Goal: Find specific page/section: Find specific page/section

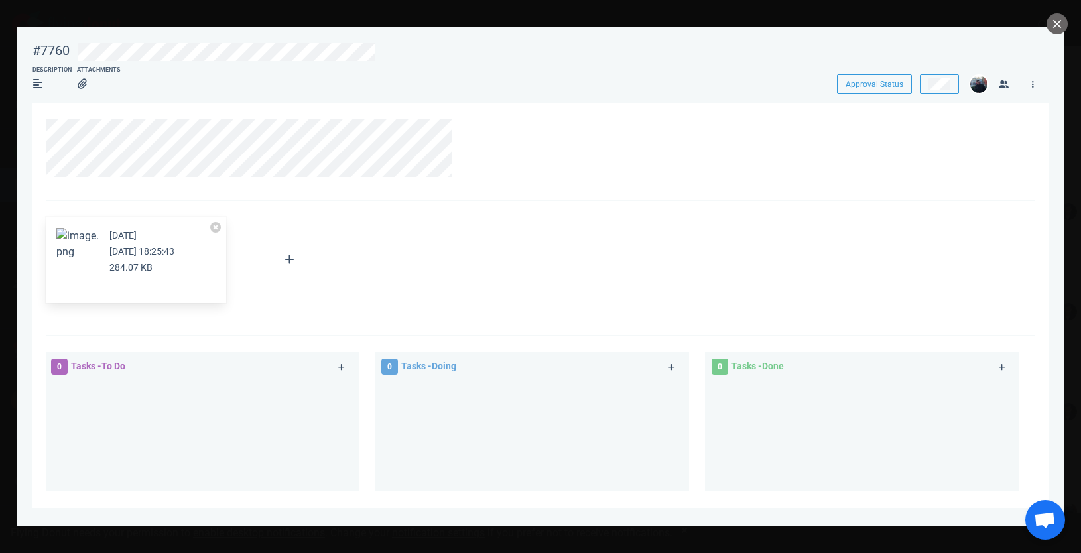
scroll to position [0, 229]
click at [1060, 25] on button "close" at bounding box center [1056, 23] width 21 height 21
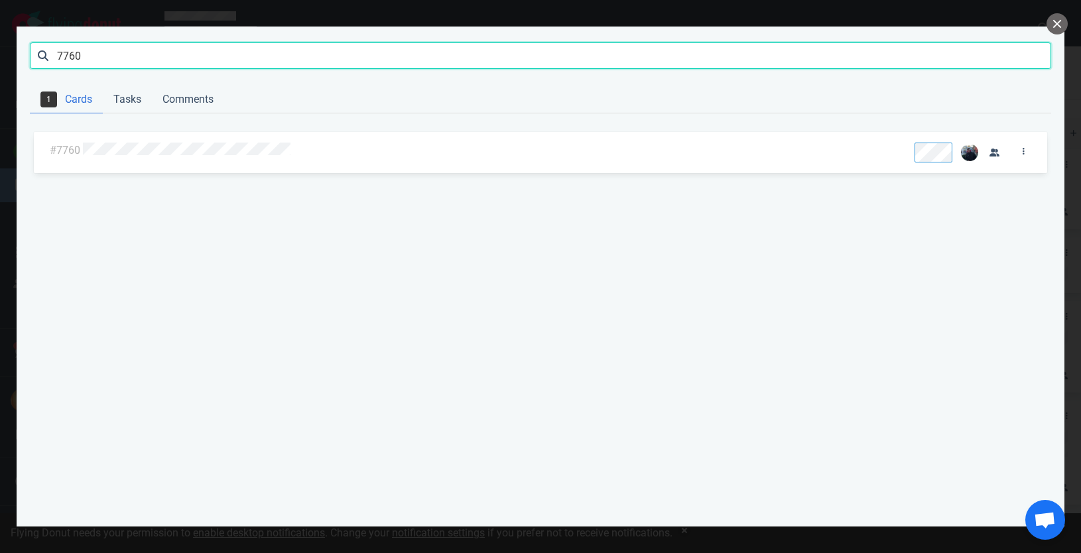
click at [710, 66] on input "7760" at bounding box center [540, 55] width 1021 height 27
click button "Search" at bounding box center [0, 0] width 0 height 0
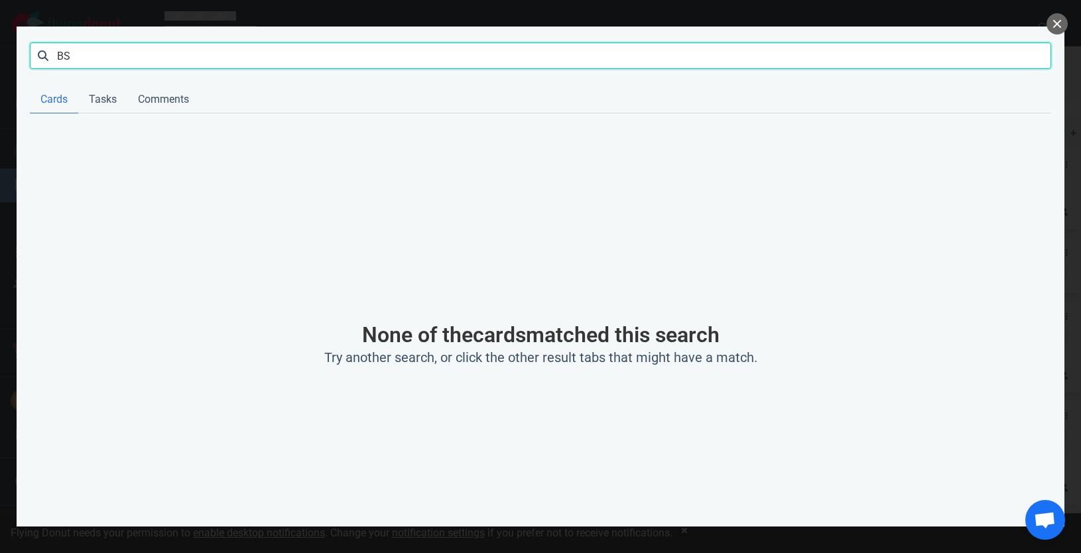
type input "B"
type input "bsi"
click button "Search" at bounding box center [0, 0] width 0 height 0
type input "[GEOGRAPHIC_DATA]"
click button "Search" at bounding box center [0, 0] width 0 height 0
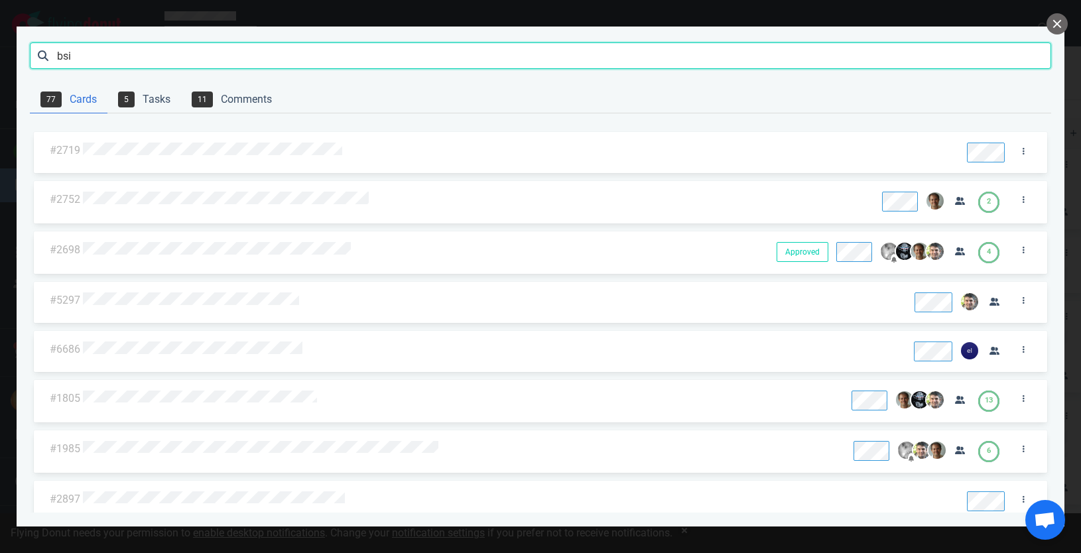
type input "bsi"
click button "Search" at bounding box center [0, 0] width 0 height 0
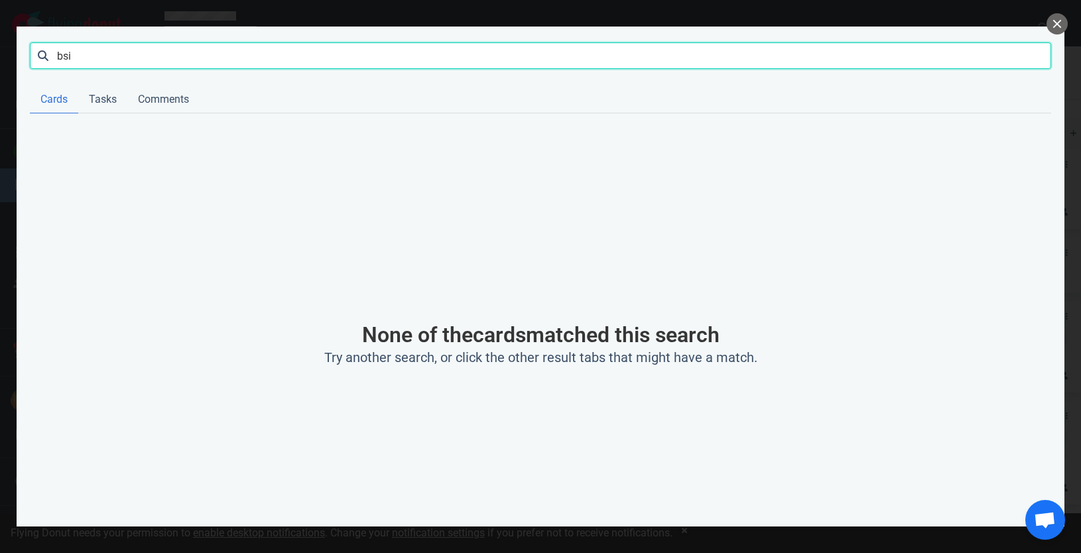
click at [202, 60] on input "bsi" at bounding box center [540, 55] width 1021 height 27
click button "Search" at bounding box center [0, 0] width 0 height 0
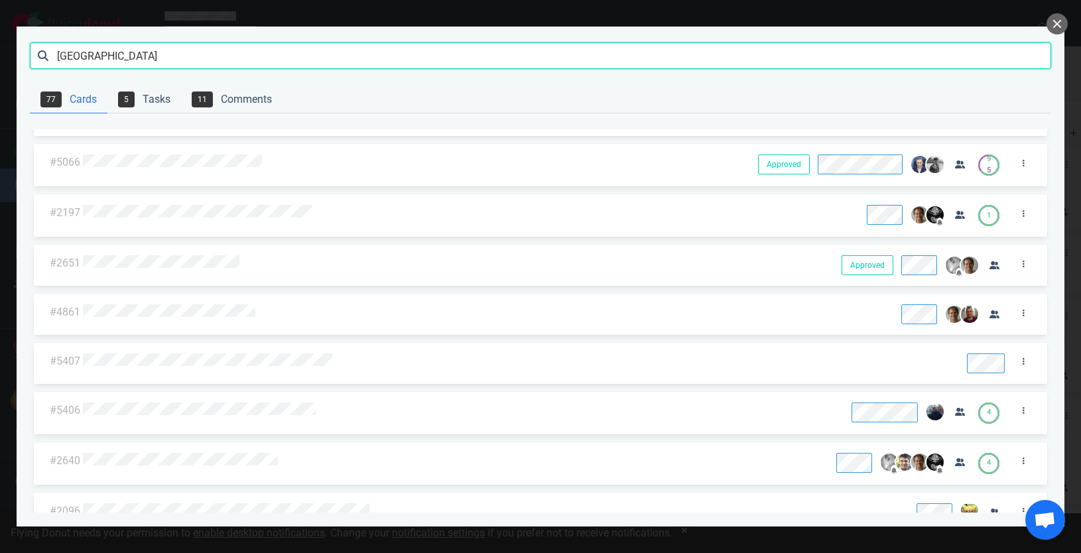
scroll to position [3451, 0]
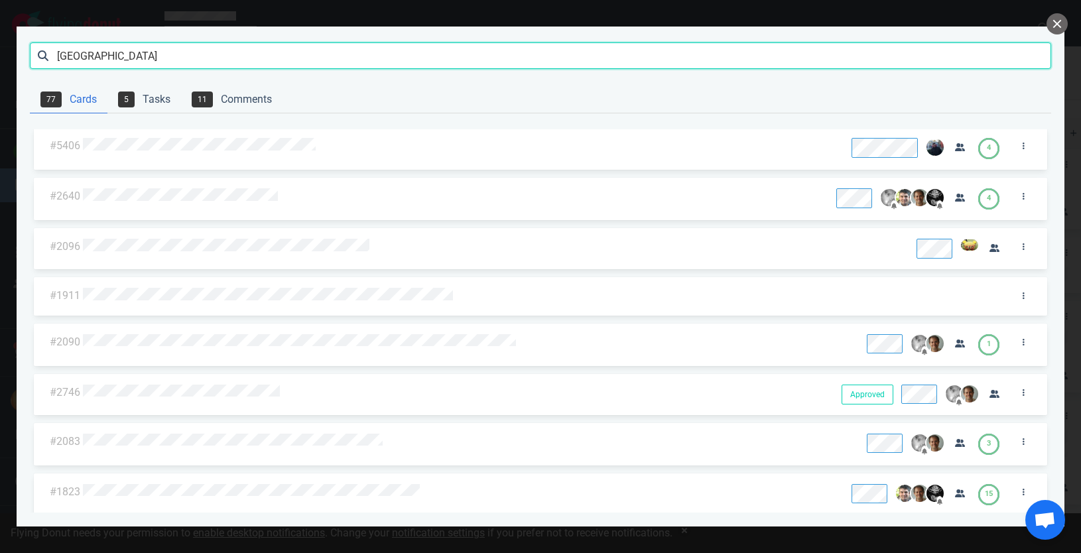
click at [70, 58] on input "[GEOGRAPHIC_DATA]" at bounding box center [540, 55] width 1021 height 27
click at [82, 55] on input "[GEOGRAPHIC_DATA]" at bounding box center [540, 55] width 1021 height 27
type input "[GEOGRAPHIC_DATA]"
click button "Search" at bounding box center [0, 0] width 0 height 0
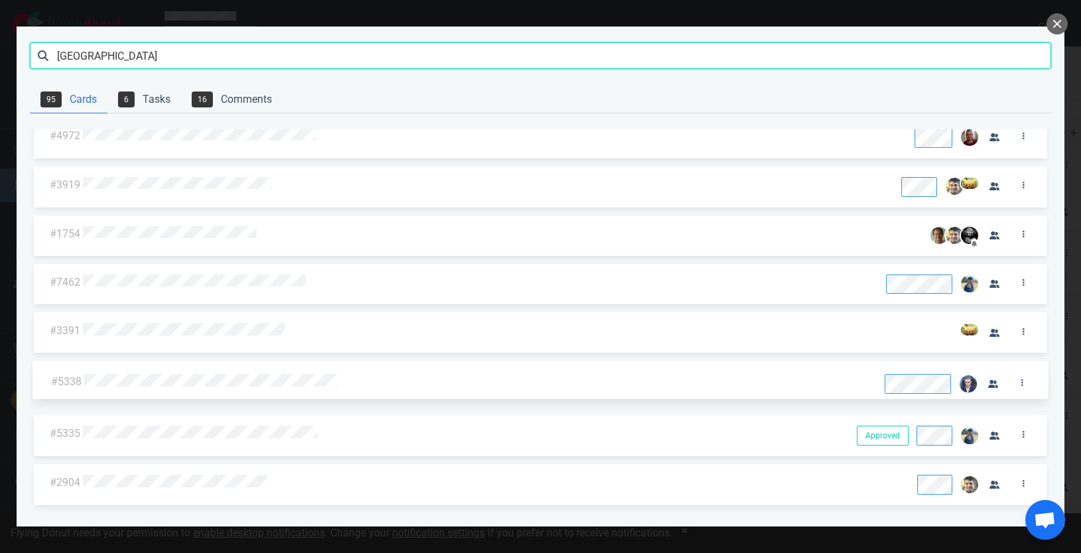
scroll to position [0, 0]
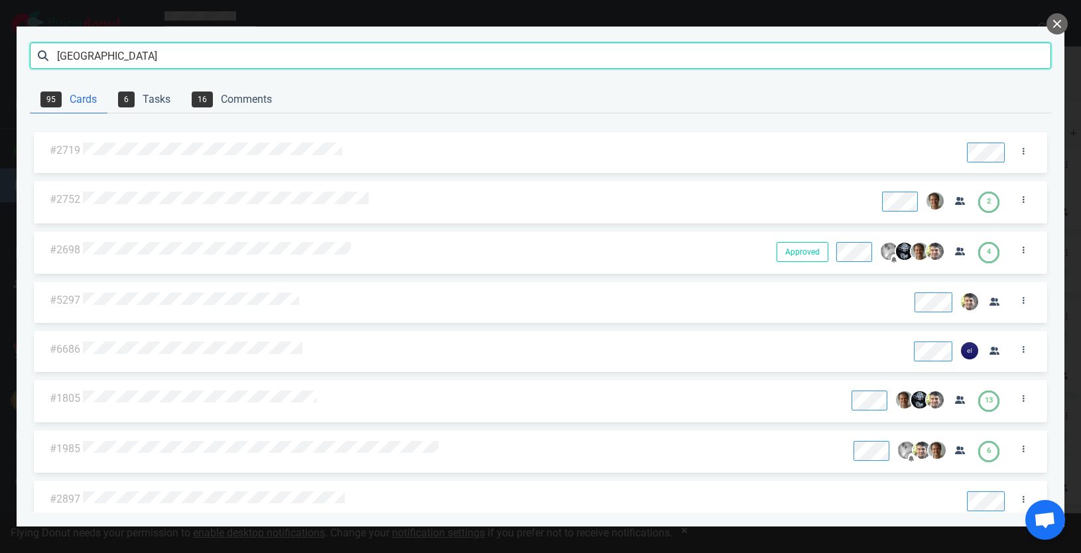
click at [202, 52] on input "[GEOGRAPHIC_DATA]" at bounding box center [540, 55] width 1021 height 27
click button "Search" at bounding box center [0, 0] width 0 height 0
type input "bsi"
click button "Search" at bounding box center [0, 0] width 0 height 0
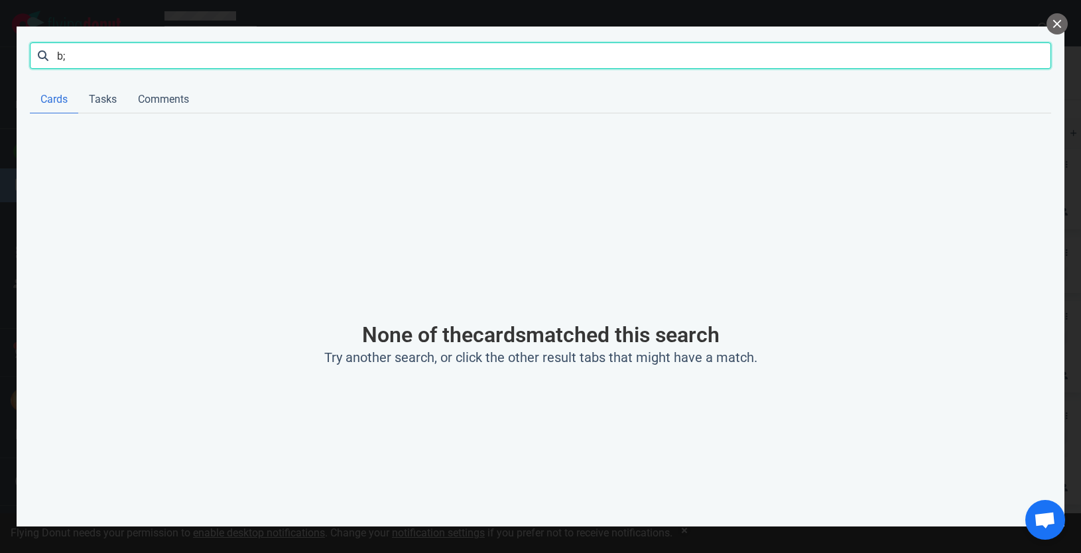
type input "b"
click button "Search" at bounding box center [0, 0] width 0 height 0
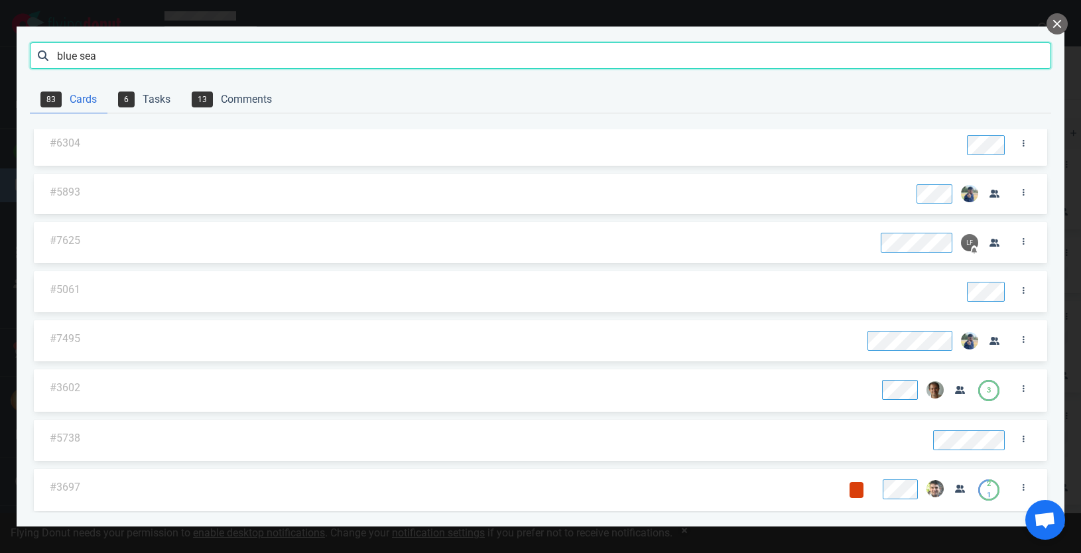
scroll to position [3736, 0]
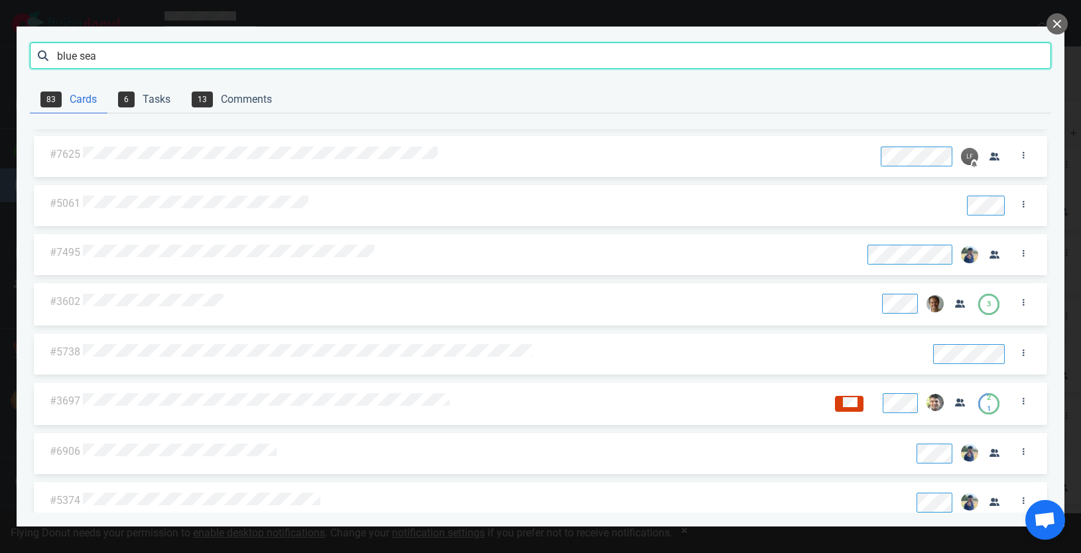
click at [201, 42] on input "blue sea" at bounding box center [540, 55] width 1021 height 27
click at [204, 52] on input "blue sea" at bounding box center [540, 55] width 1021 height 27
type input "[GEOGRAPHIC_DATA]"
click button "Search" at bounding box center [0, 0] width 0 height 0
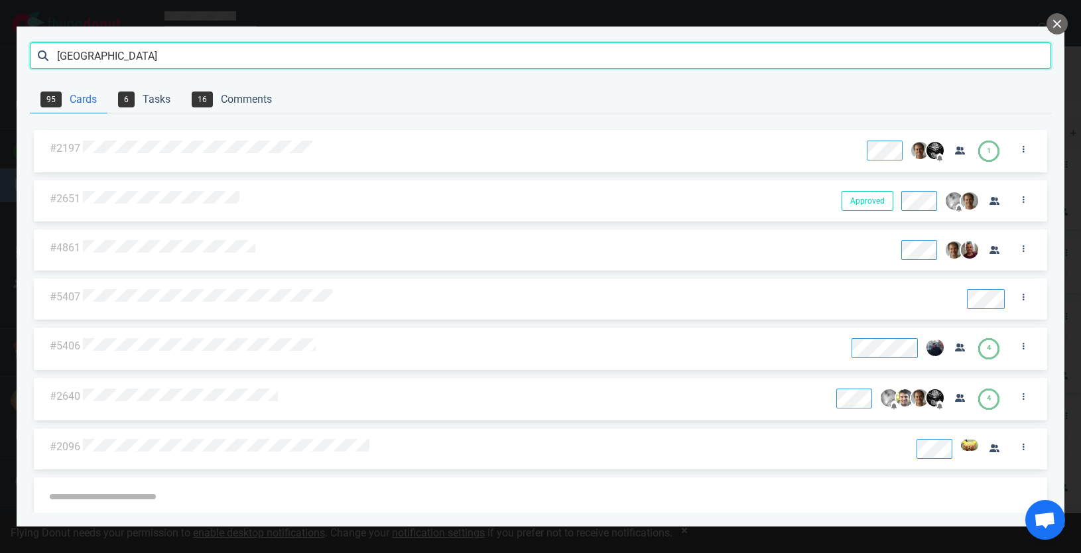
scroll to position [4338, 0]
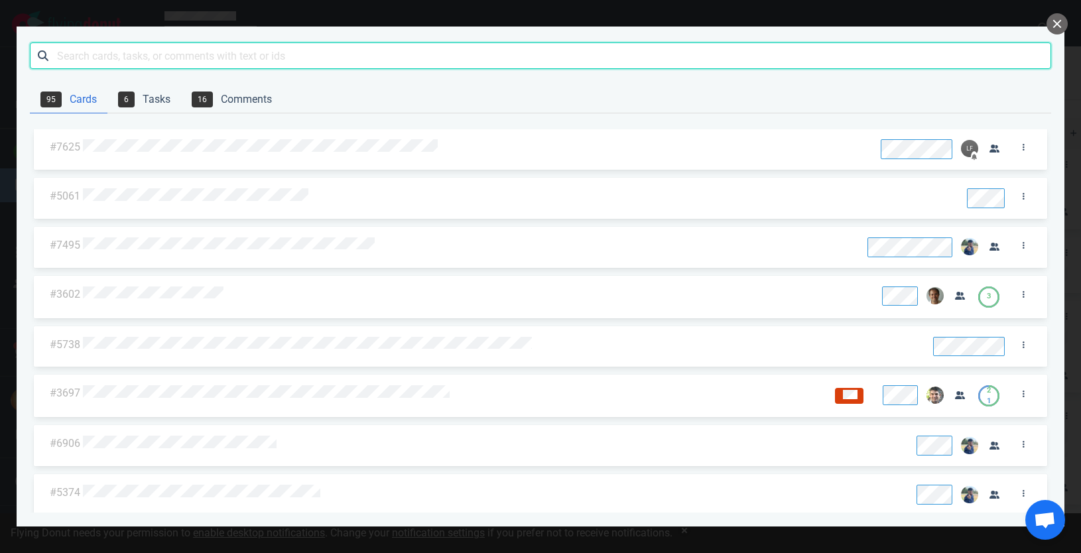
click button "Search" at bounding box center [0, 0] width 0 height 0
type input "v"
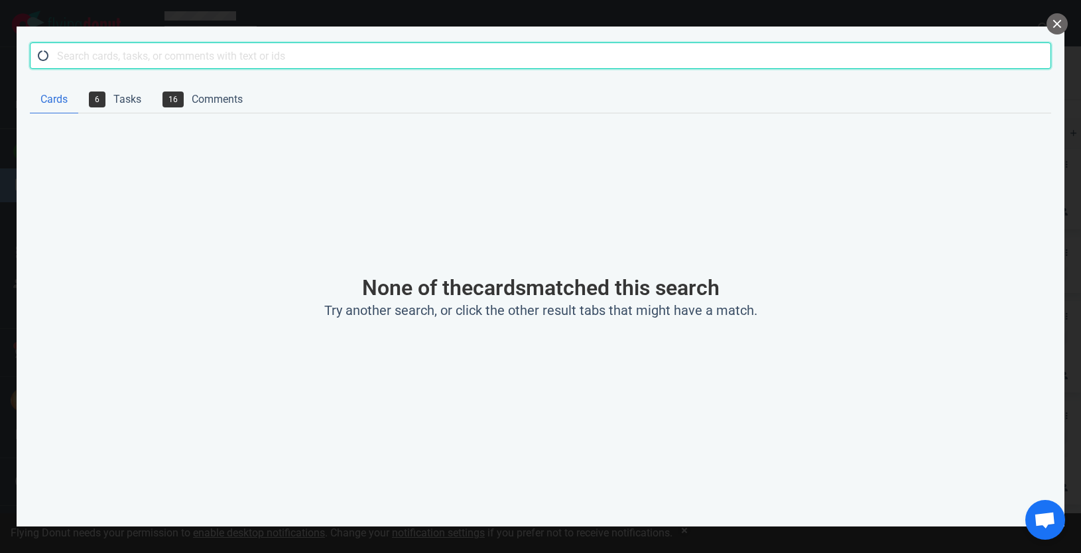
scroll to position [46, 0]
type input "b"
type input "fidelio"
click button "Search" at bounding box center [0, 0] width 0 height 0
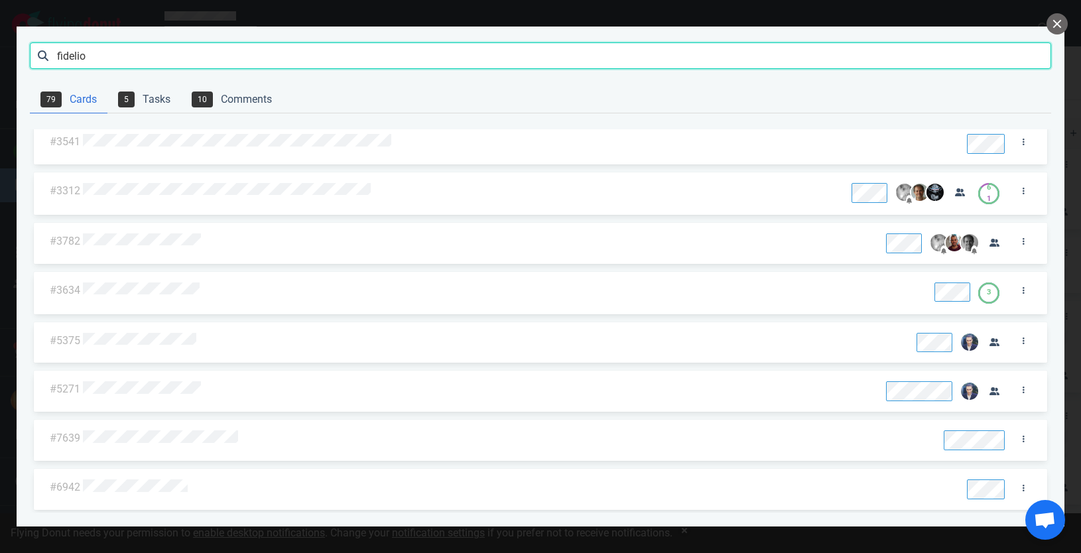
scroll to position [699, 0]
type input "[GEOGRAPHIC_DATA]"
click button "Search" at bounding box center [0, 0] width 0 height 0
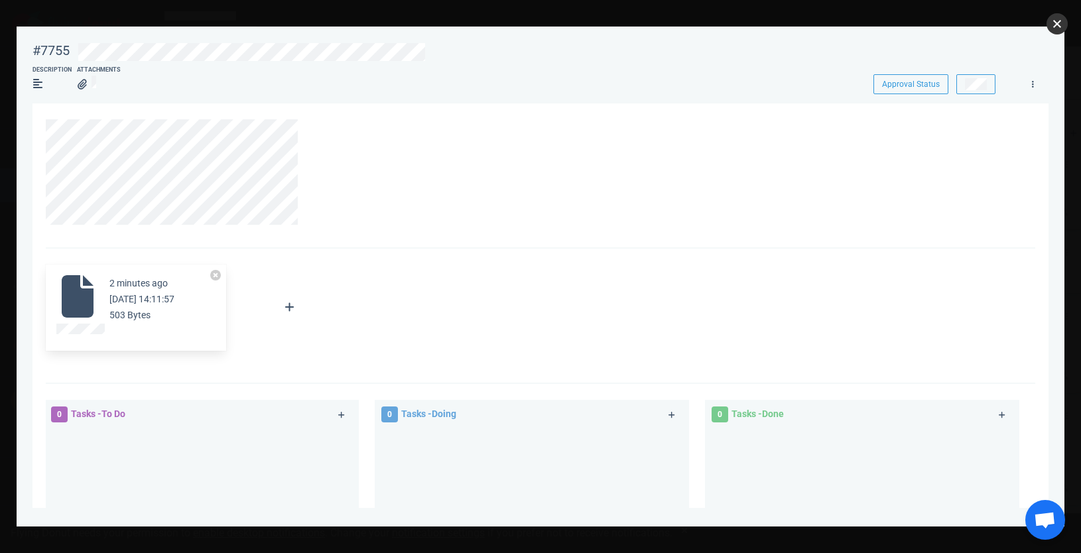
click at [1064, 23] on button "close" at bounding box center [1056, 23] width 21 height 21
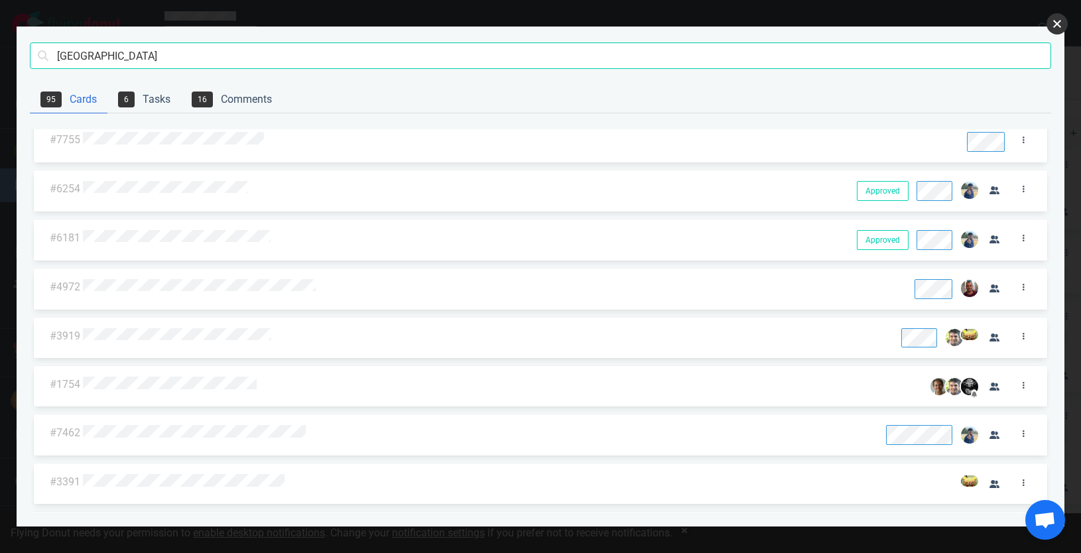
click at [1048, 25] on button "close" at bounding box center [1056, 23] width 21 height 21
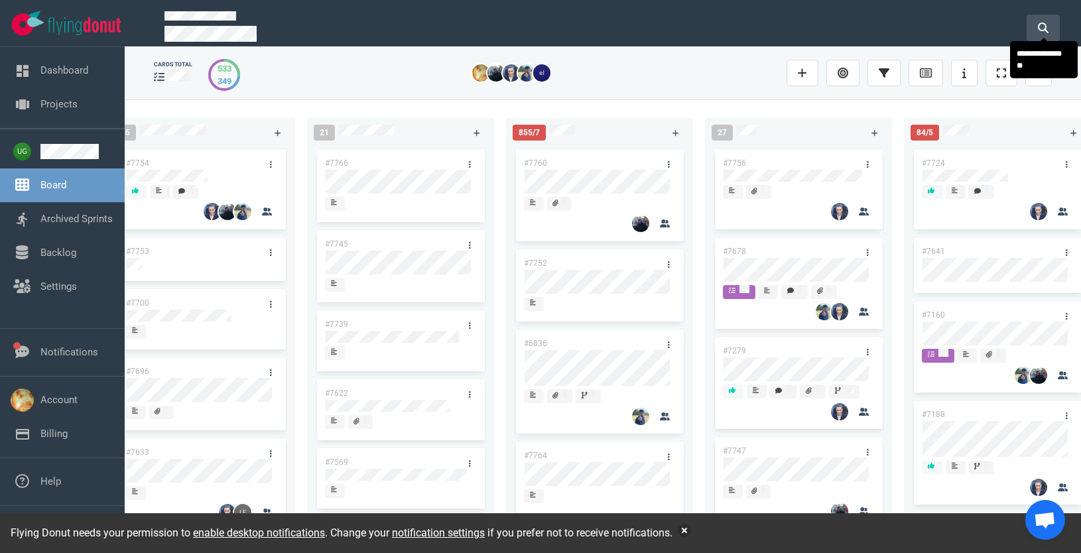
click at [1048, 31] on button at bounding box center [1042, 28] width 33 height 27
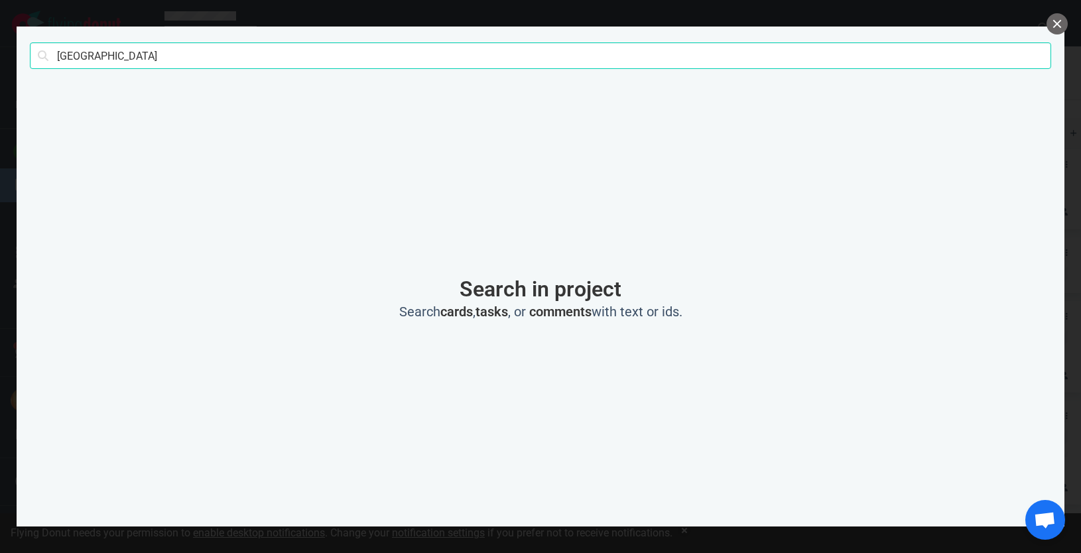
click button "Search" at bounding box center [0, 0] width 0 height 0
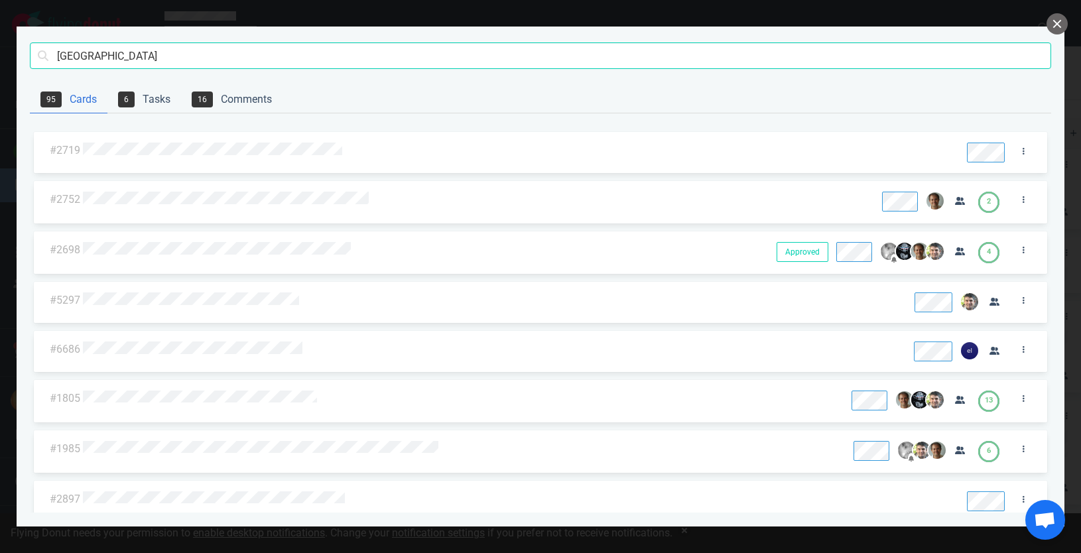
click at [187, 57] on input "[GEOGRAPHIC_DATA]" at bounding box center [540, 55] width 1021 height 27
type input "bsi"
click button "Search" at bounding box center [0, 0] width 0 height 0
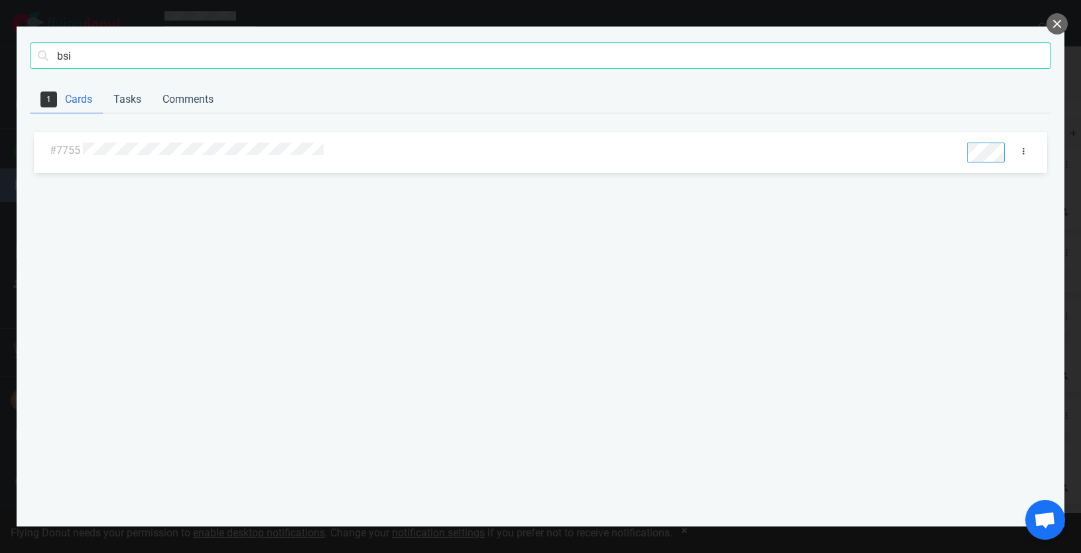
click at [161, 143] on div at bounding box center [517, 151] width 868 height 17
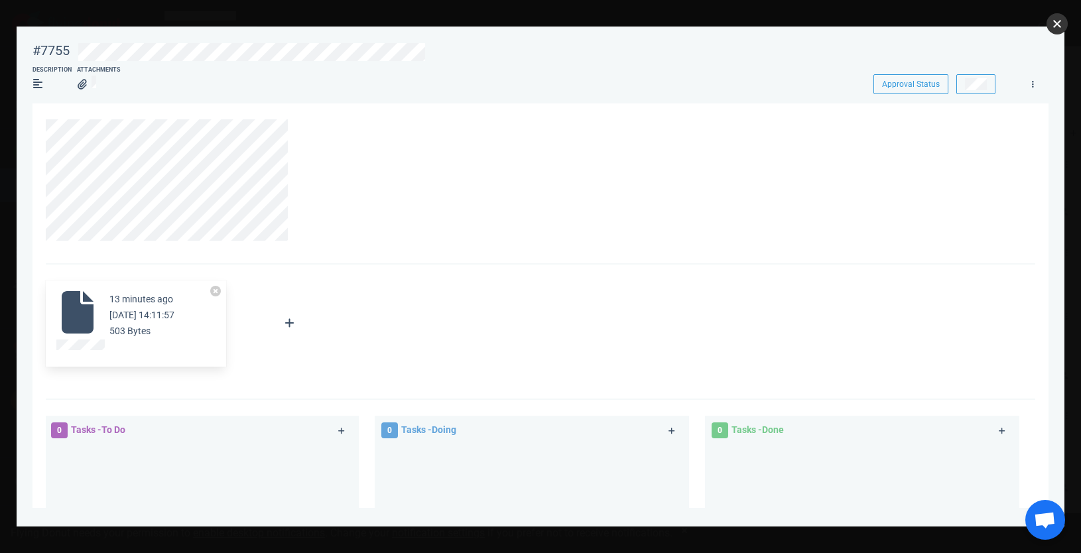
click at [1059, 19] on button "close" at bounding box center [1056, 23] width 21 height 21
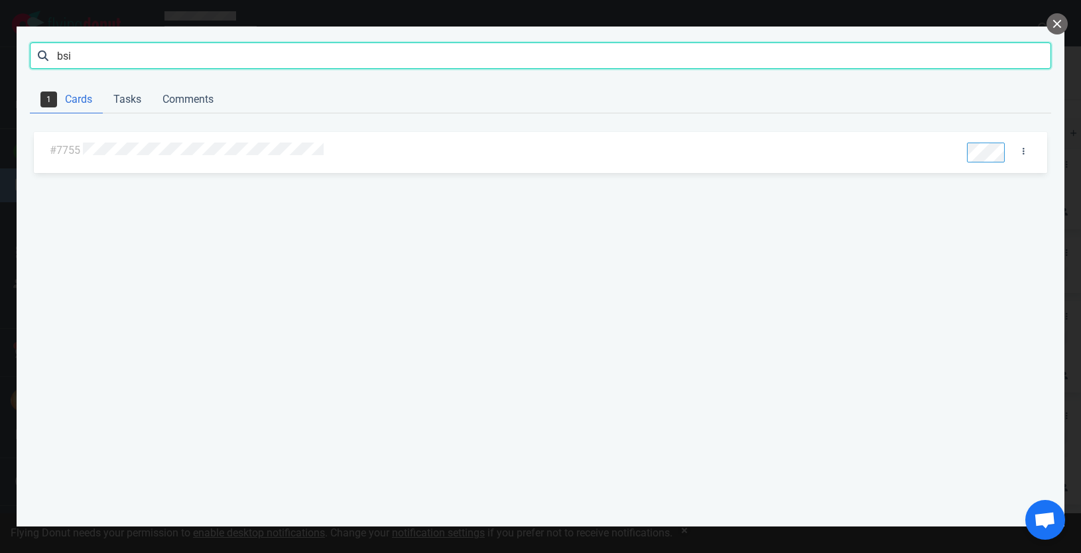
click at [485, 52] on input "bsi" at bounding box center [540, 55] width 1021 height 27
type input "7766"
click button "Search" at bounding box center [0, 0] width 0 height 0
click at [229, 157] on div at bounding box center [505, 151] width 845 height 17
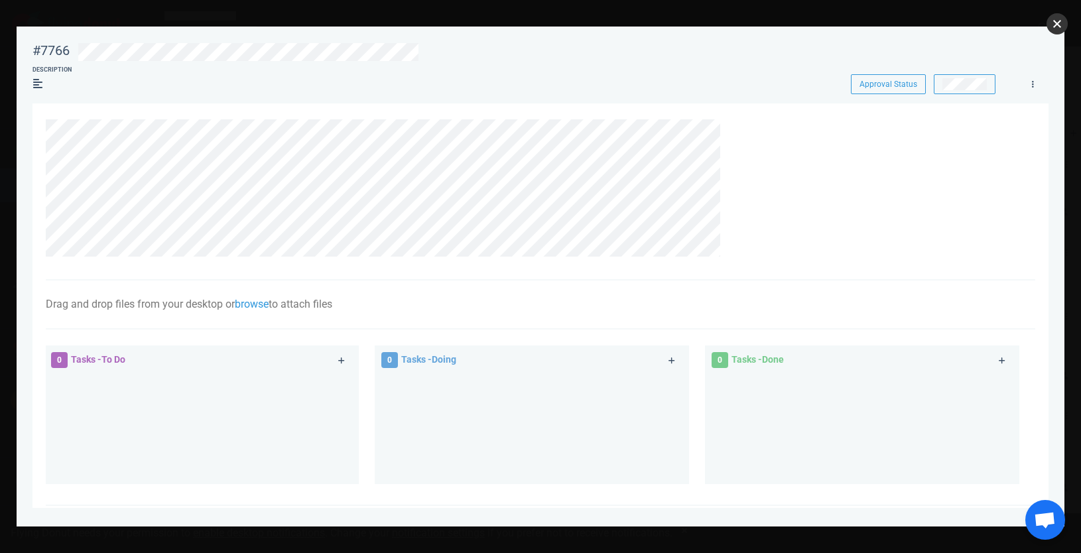
click at [1057, 27] on button "close" at bounding box center [1056, 23] width 21 height 21
click at [1064, 23] on button "close" at bounding box center [1056, 23] width 21 height 21
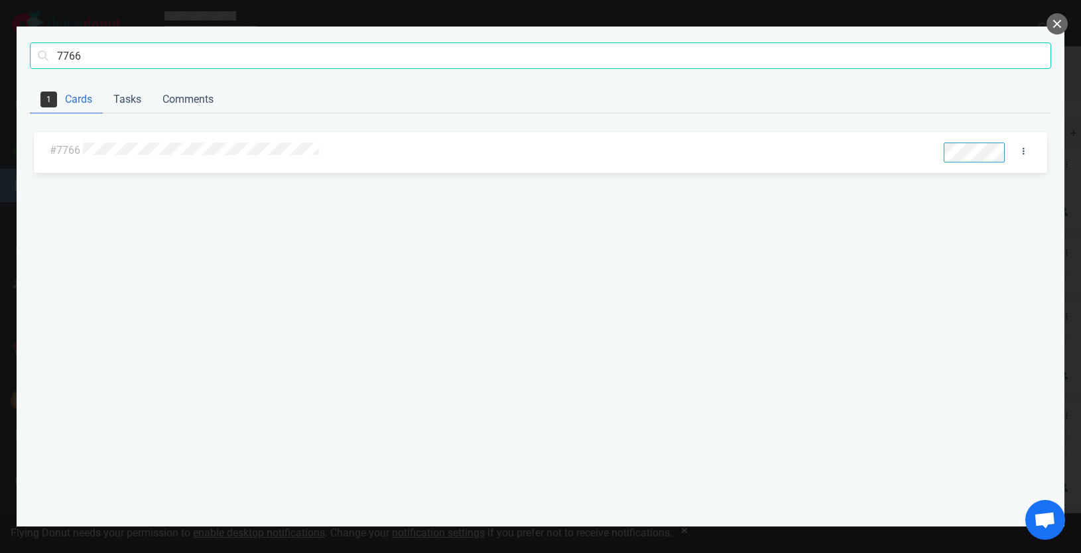
click at [404, 41] on div "7766 Search" at bounding box center [540, 57] width 1021 height 60
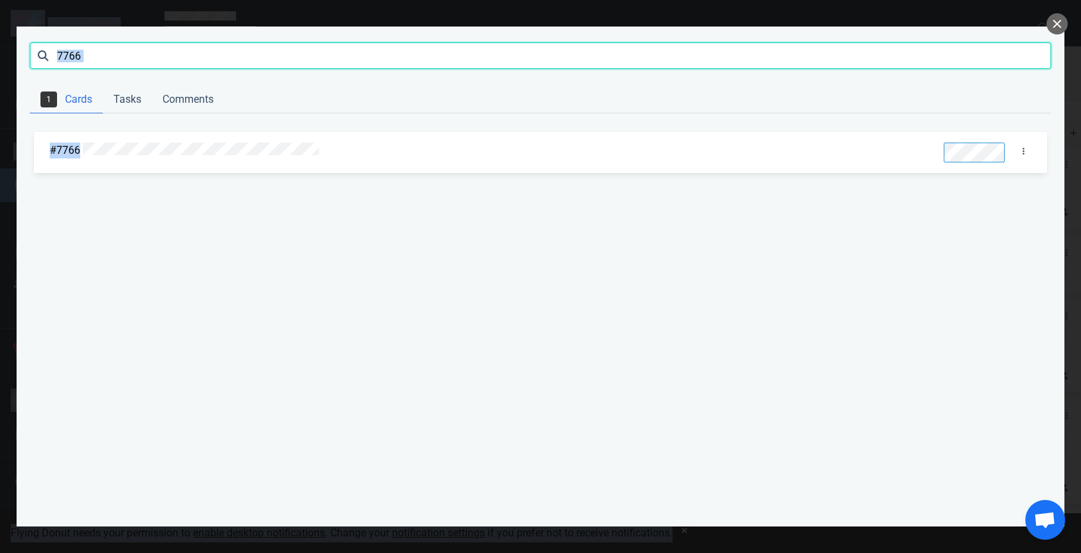
click at [381, 60] on input "7766" at bounding box center [540, 55] width 1021 height 27
type input "56320"
click button "Search" at bounding box center [0, 0] width 0 height 0
